Goal: Task Accomplishment & Management: Complete application form

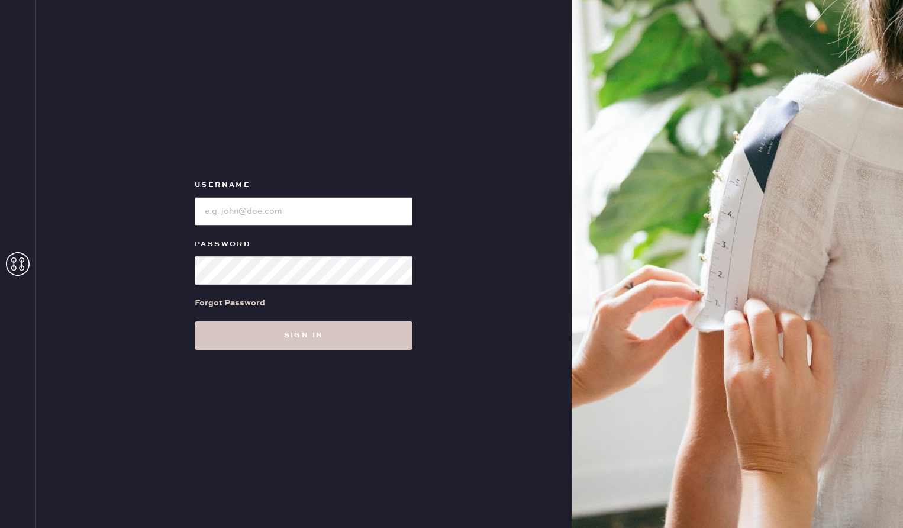
click at [255, 209] on input "loginName" at bounding box center [304, 211] width 218 height 28
type input "reformationuppereastside"
click at [195, 321] on button "Sign in" at bounding box center [304, 335] width 218 height 28
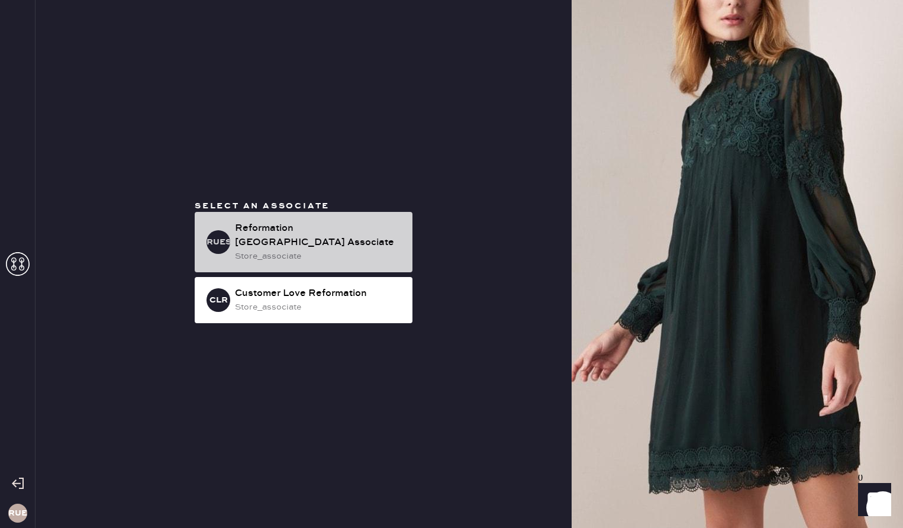
click at [281, 251] on div "store_associate" at bounding box center [319, 256] width 168 height 13
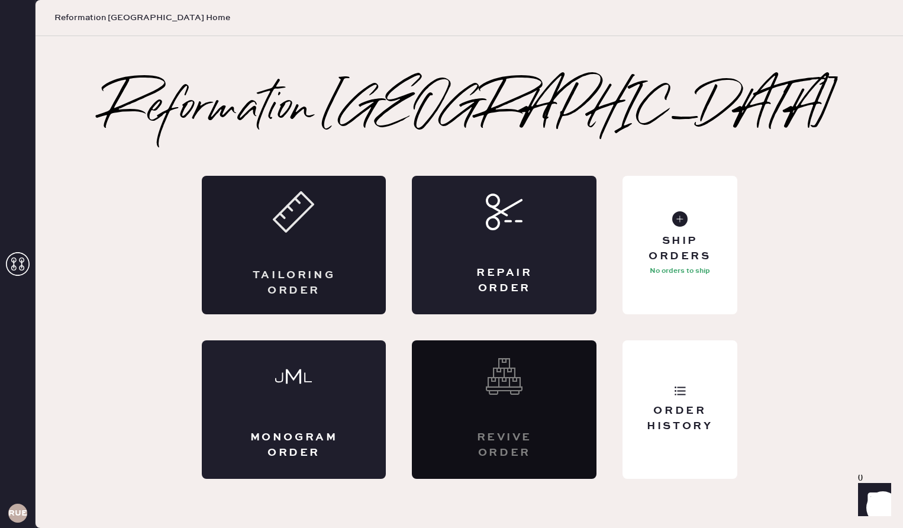
click at [319, 267] on div "Tailoring Order" at bounding box center [294, 245] width 185 height 138
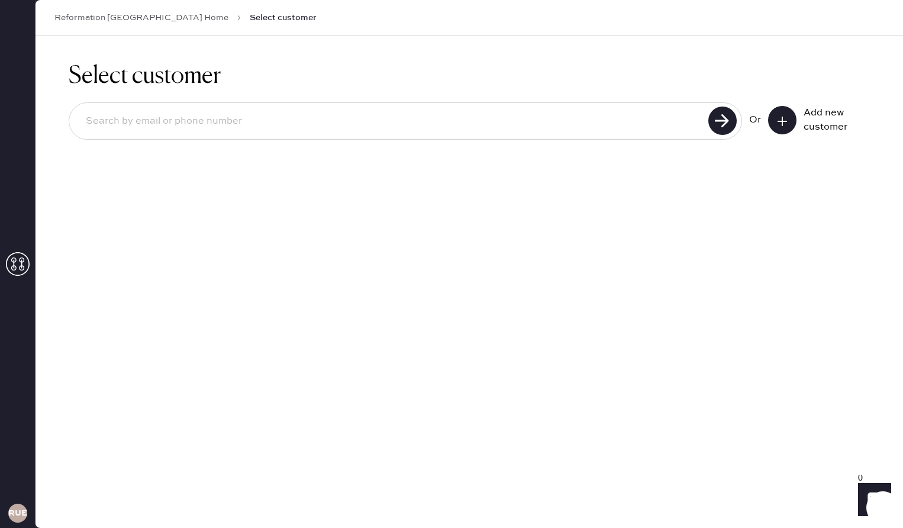
click at [353, 116] on input at bounding box center [390, 121] width 628 height 27
type input "[PERSON_NAME][EMAIL_ADDRESS][DOMAIN_NAME]"
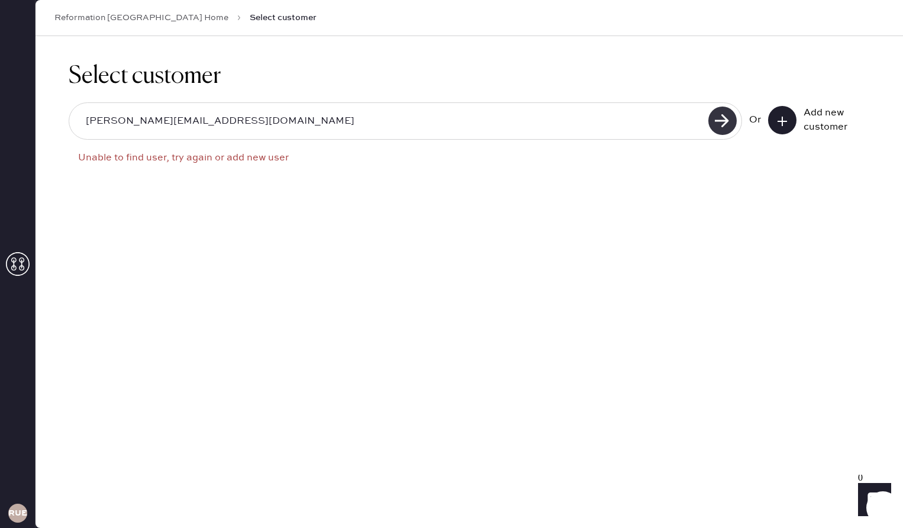
click at [711, 118] on use at bounding box center [722, 120] width 28 height 28
click at [719, 119] on use at bounding box center [722, 120] width 28 height 28
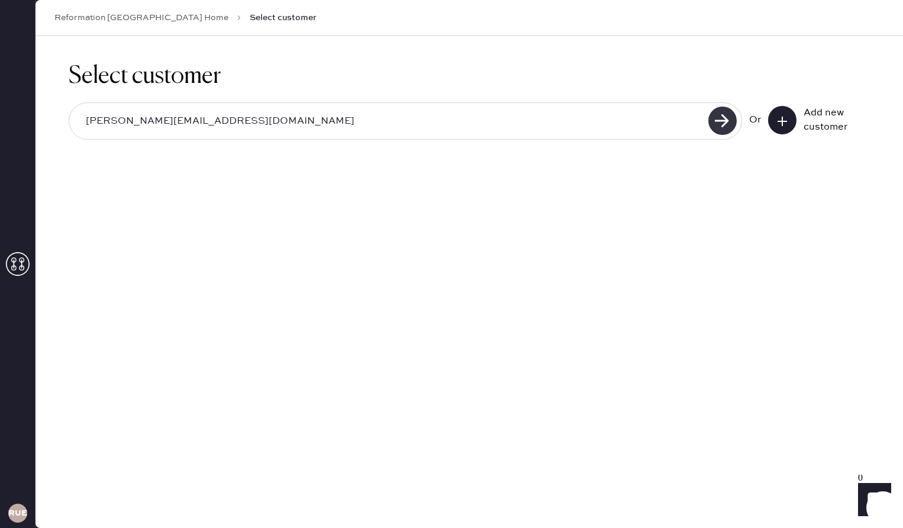
click at [719, 122] on use at bounding box center [722, 120] width 28 height 28
drag, startPoint x: 512, startPoint y: 128, endPoint x: 82, endPoint y: 118, distance: 430.3
click at [82, 118] on input "[PERSON_NAME][EMAIL_ADDRESS][DOMAIN_NAME]" at bounding box center [390, 121] width 628 height 27
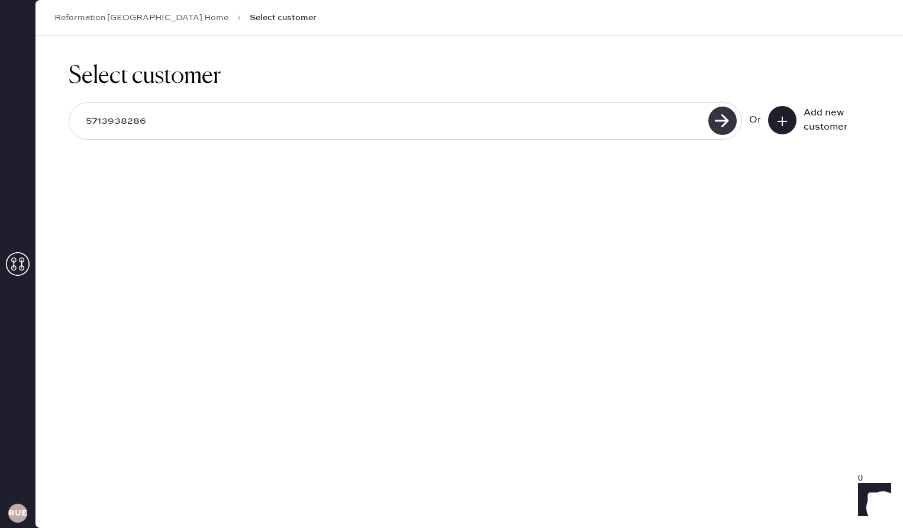
type input "5713938286"
click at [723, 128] on use at bounding box center [722, 120] width 28 height 28
drag, startPoint x: 262, startPoint y: 125, endPoint x: 65, endPoint y: 107, distance: 197.8
click at [65, 107] on div "Select customer 5713938286 Or Add new customer" at bounding box center [468, 108] width 867 height 144
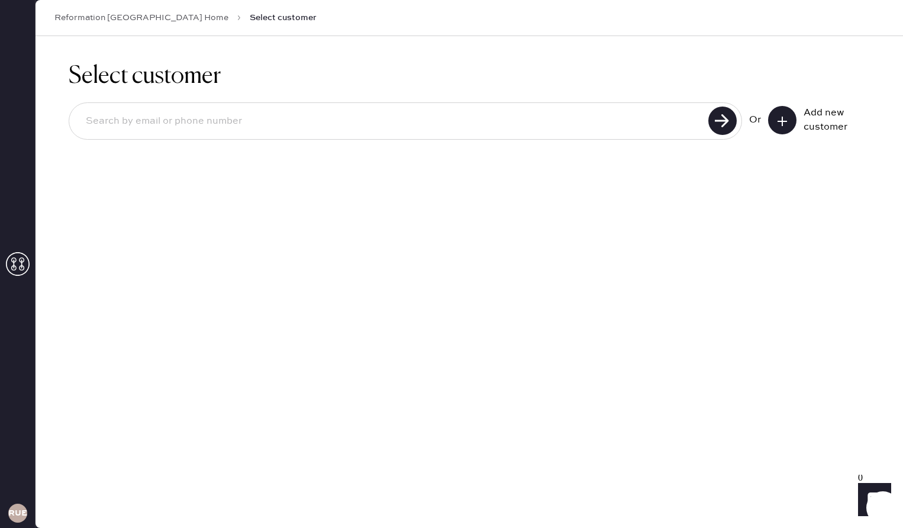
paste input "[PERSON_NAME][EMAIL_ADDRESS][DOMAIN_NAME]"
type input "[PERSON_NAME][EMAIL_ADDRESS][DOMAIN_NAME]"
click at [710, 111] on icon at bounding box center [722, 120] width 28 height 28
click at [726, 124] on use at bounding box center [722, 120] width 28 height 28
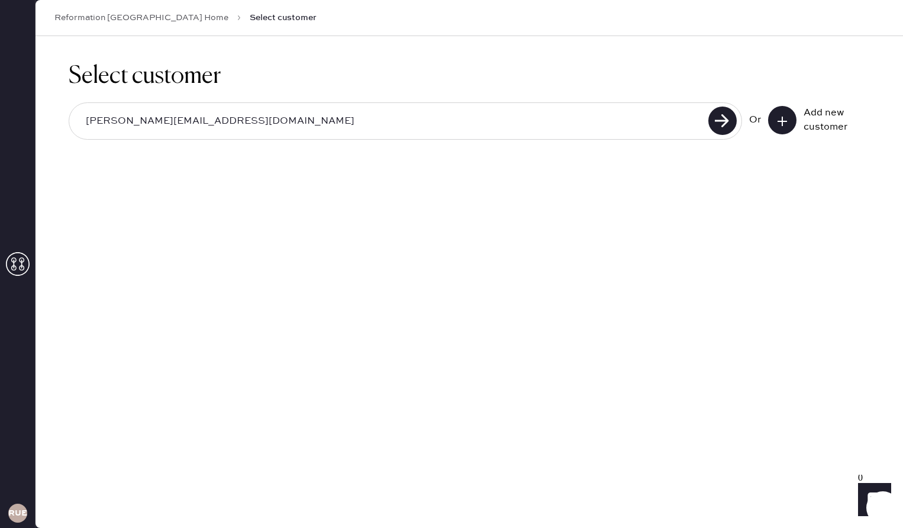
click at [250, 17] on span "Select customer" at bounding box center [283, 18] width 67 height 12
click at [784, 117] on icon at bounding box center [782, 121] width 12 height 12
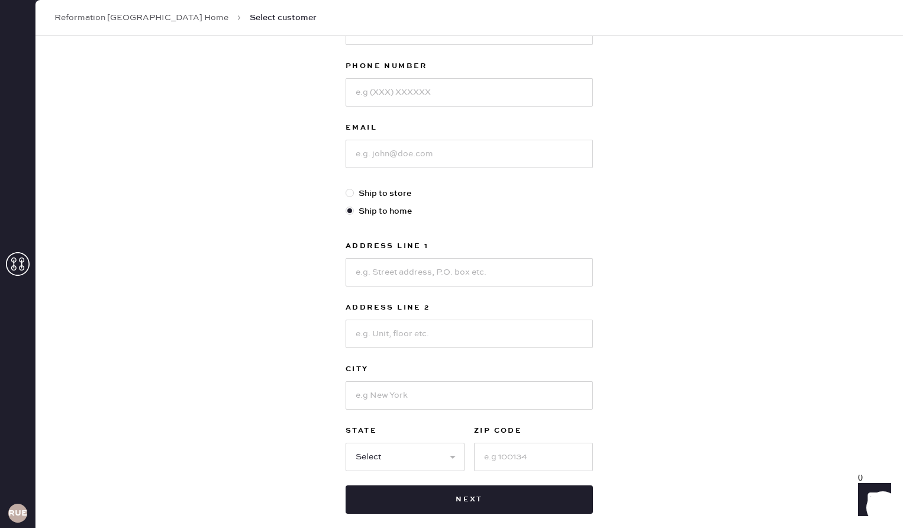
scroll to position [60, 0]
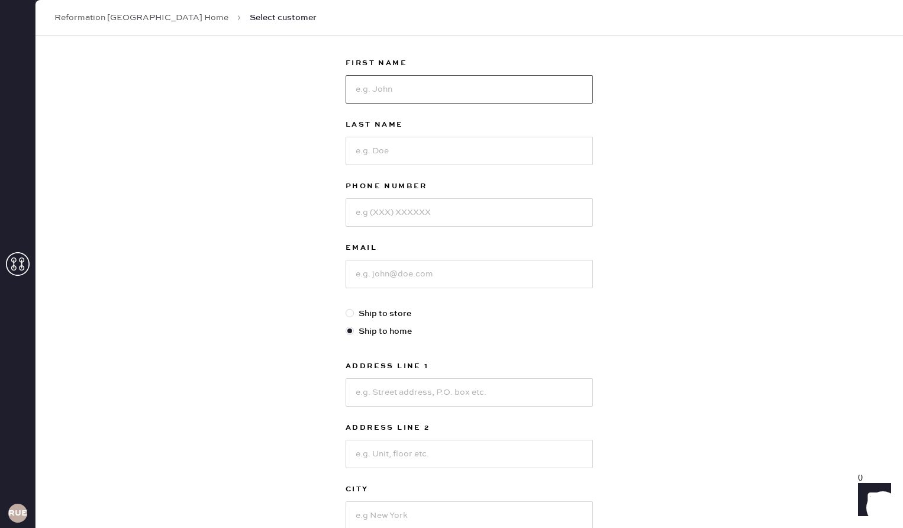
click at [388, 101] on input at bounding box center [469, 89] width 247 height 28
type input "[PERSON_NAME]"
click at [359, 154] on input at bounding box center [469, 151] width 247 height 28
type input "Garin"
click at [364, 221] on input at bounding box center [469, 212] width 247 height 28
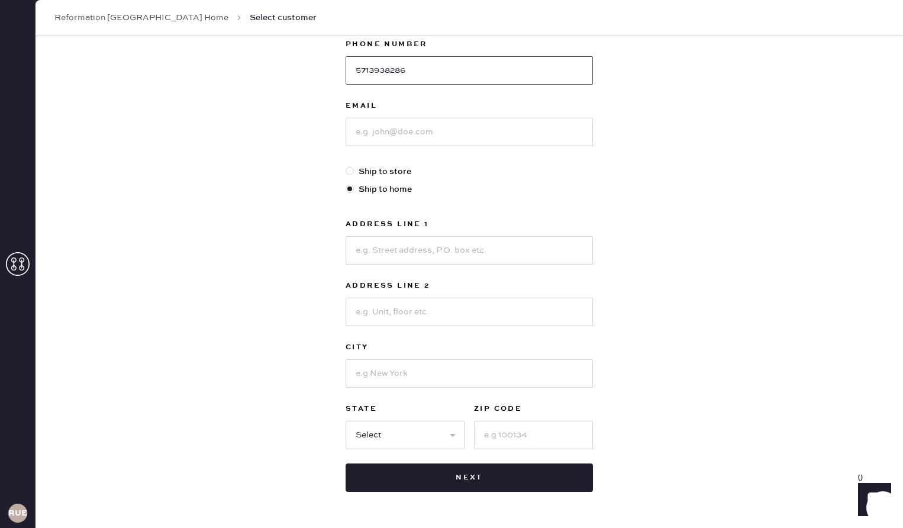
scroll to position [140, 0]
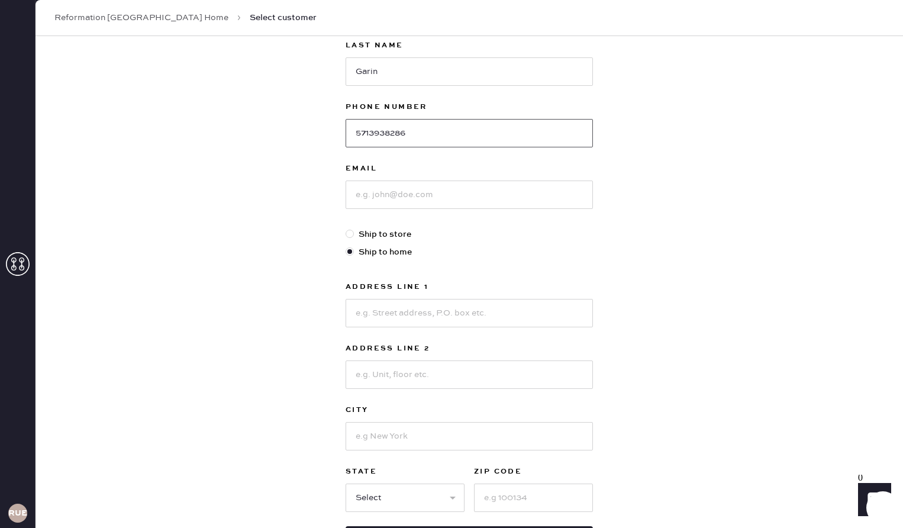
type input "5713938286"
click at [387, 198] on input at bounding box center [469, 194] width 247 height 28
type input "[PERSON_NAME][EMAIL_ADDRESS][DOMAIN_NAME]"
click at [397, 324] on input at bounding box center [469, 313] width 247 height 28
type input "7"
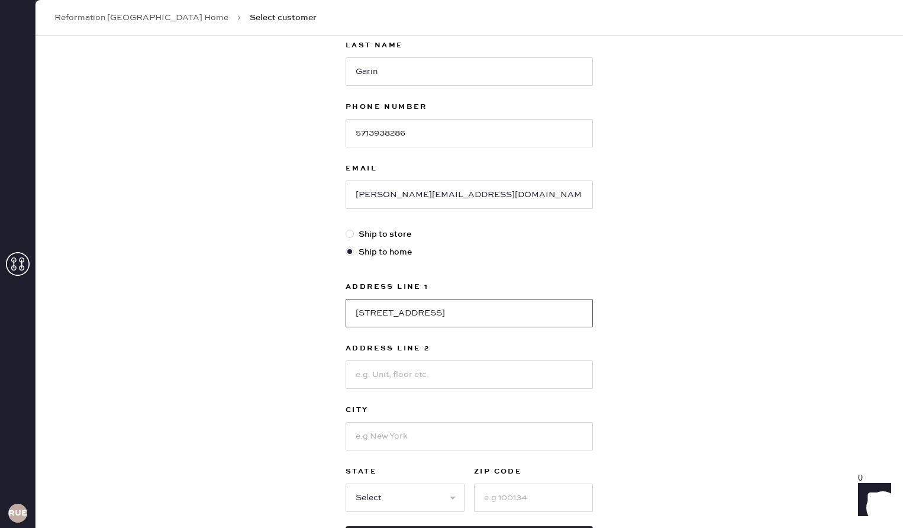
type input "[STREET_ADDRESS]"
click at [451, 382] on input at bounding box center [469, 374] width 247 height 28
type input "26"
click at [454, 434] on input at bounding box center [469, 436] width 247 height 28
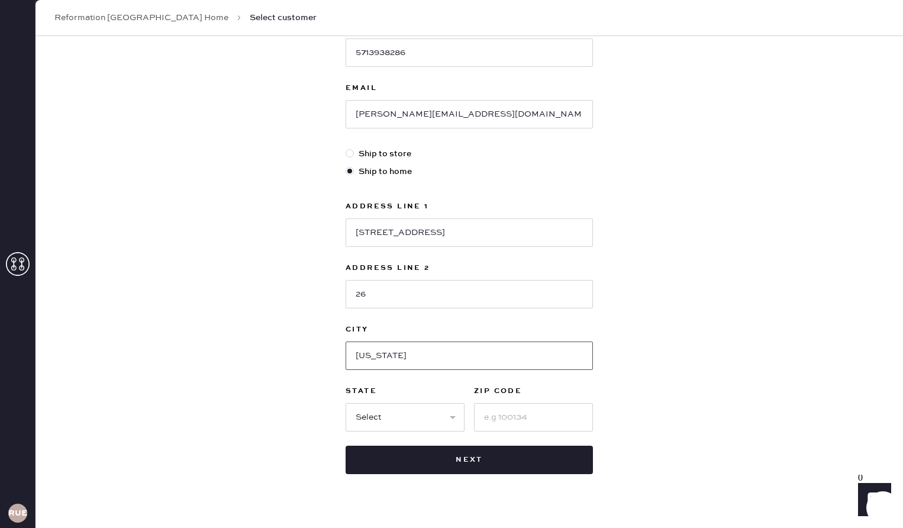
scroll to position [224, 0]
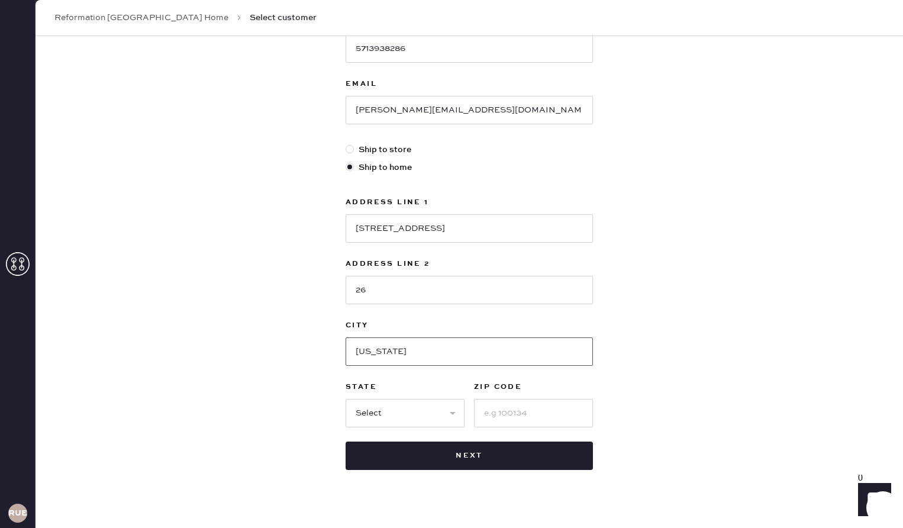
type input "[US_STATE]"
click at [459, 416] on select "Select AK AL AR AZ CA CO CT [GEOGRAPHIC_DATA] DE FL [GEOGRAPHIC_DATA] HI [GEOGR…" at bounding box center [405, 413] width 119 height 28
select select "NY"
click at [512, 419] on input at bounding box center [533, 413] width 119 height 28
type input "10024"
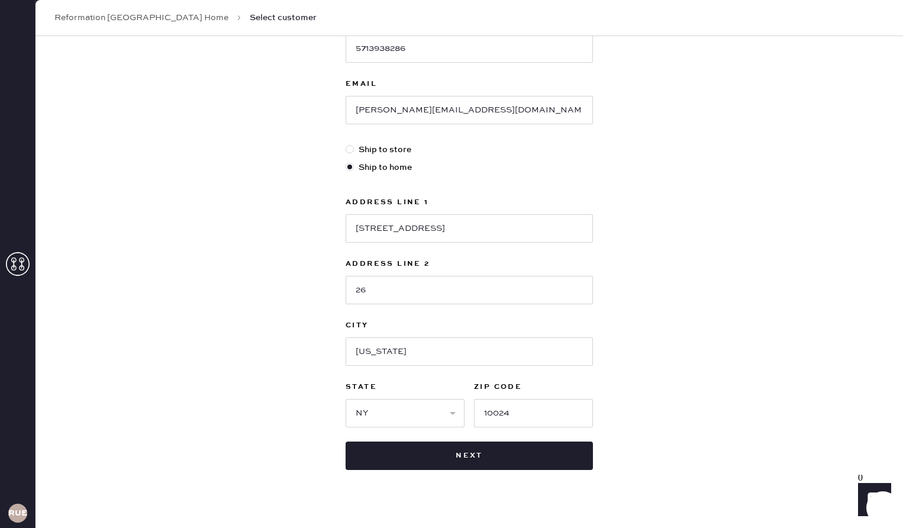
click at [701, 406] on div "New customer First Name [PERSON_NAME] Last Name [PERSON_NAME] Phone Number [PHO…" at bounding box center [468, 179] width 867 height 734
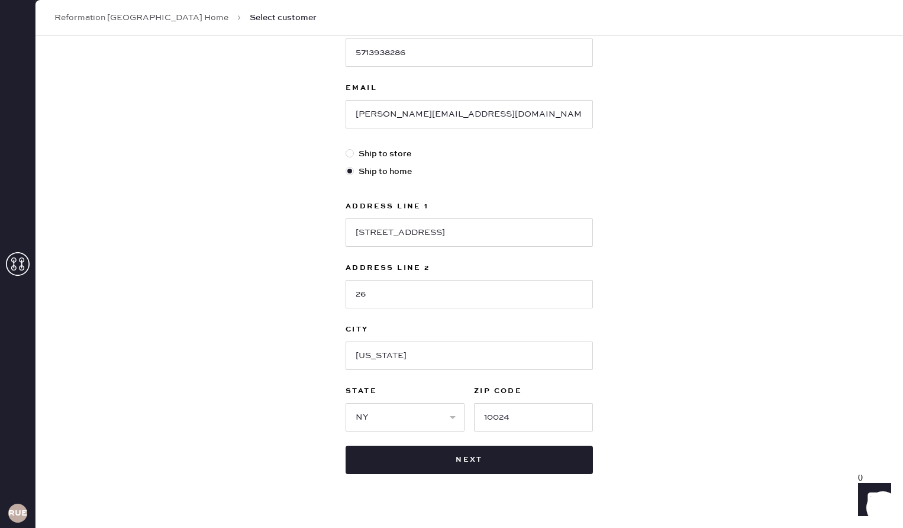
scroll to position [223, 0]
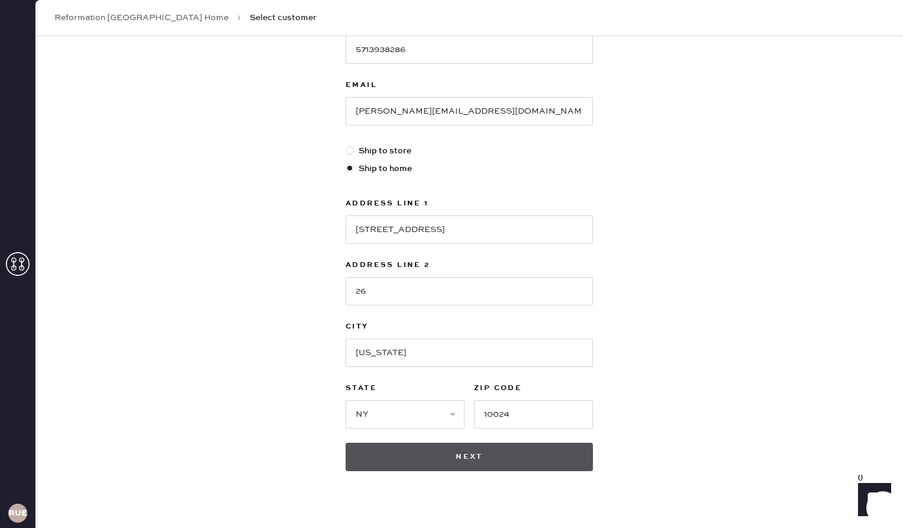
click at [526, 452] on button "Next" at bounding box center [469, 457] width 247 height 28
